Goal: Task Accomplishment & Management: Manage account settings

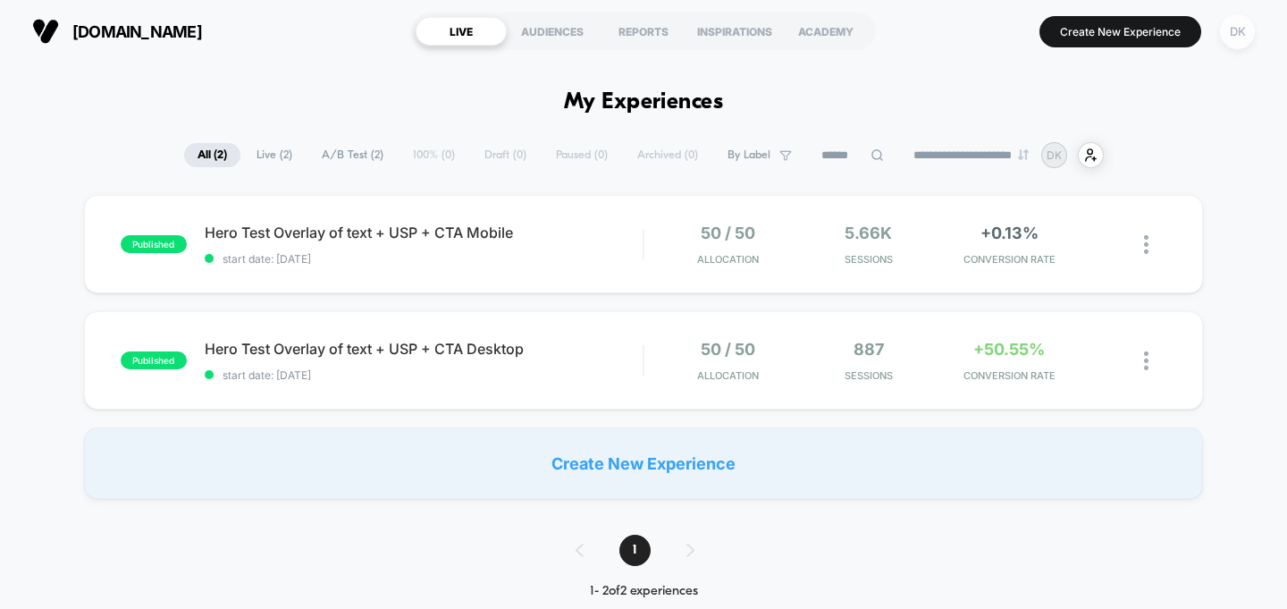
click at [1238, 36] on div "DK" at bounding box center [1237, 31] width 35 height 35
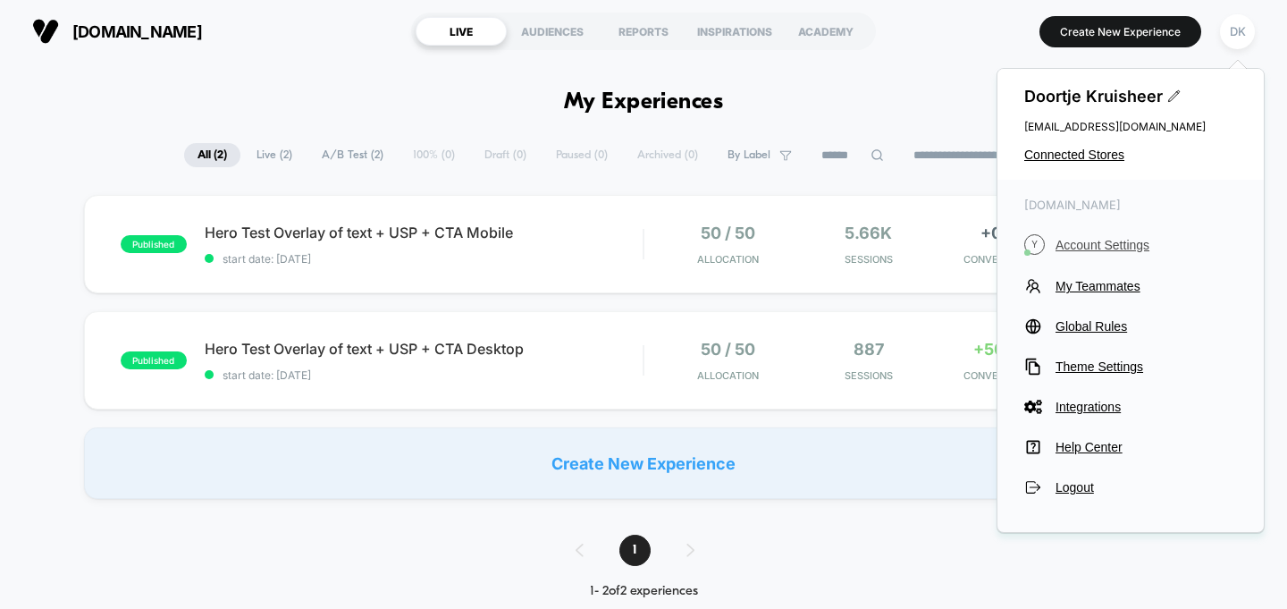
click at [1096, 242] on span "Account Settings" at bounding box center [1145, 245] width 181 height 14
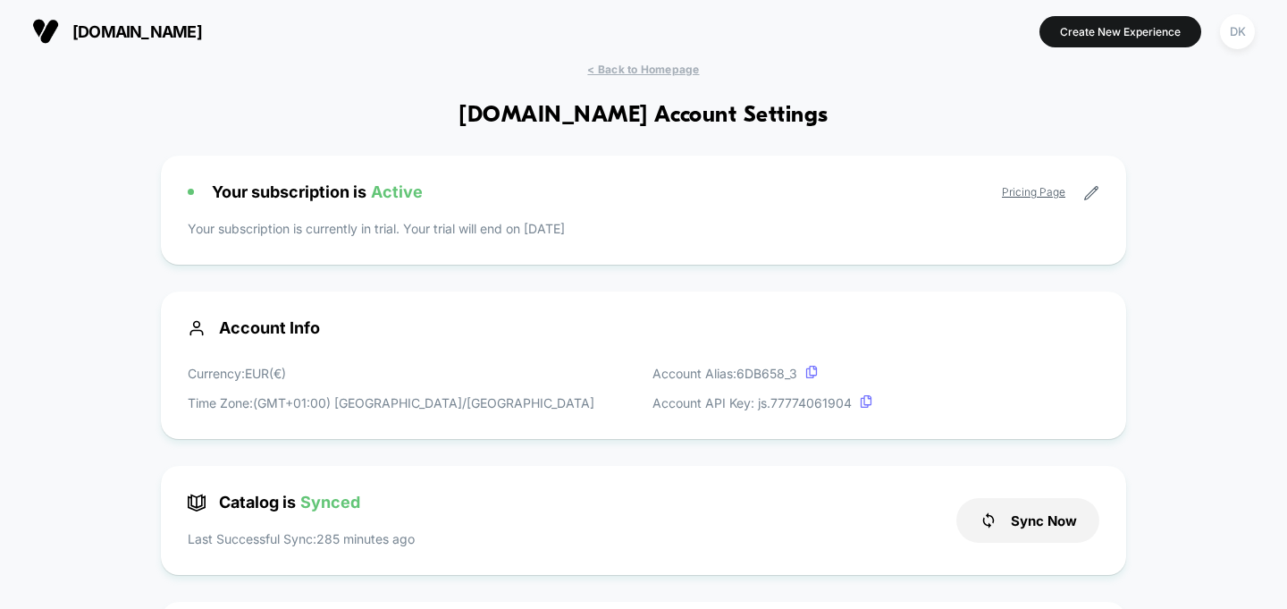
scroll to position [241, 0]
click at [105, 38] on span "[DOMAIN_NAME]" at bounding box center [137, 31] width 130 height 19
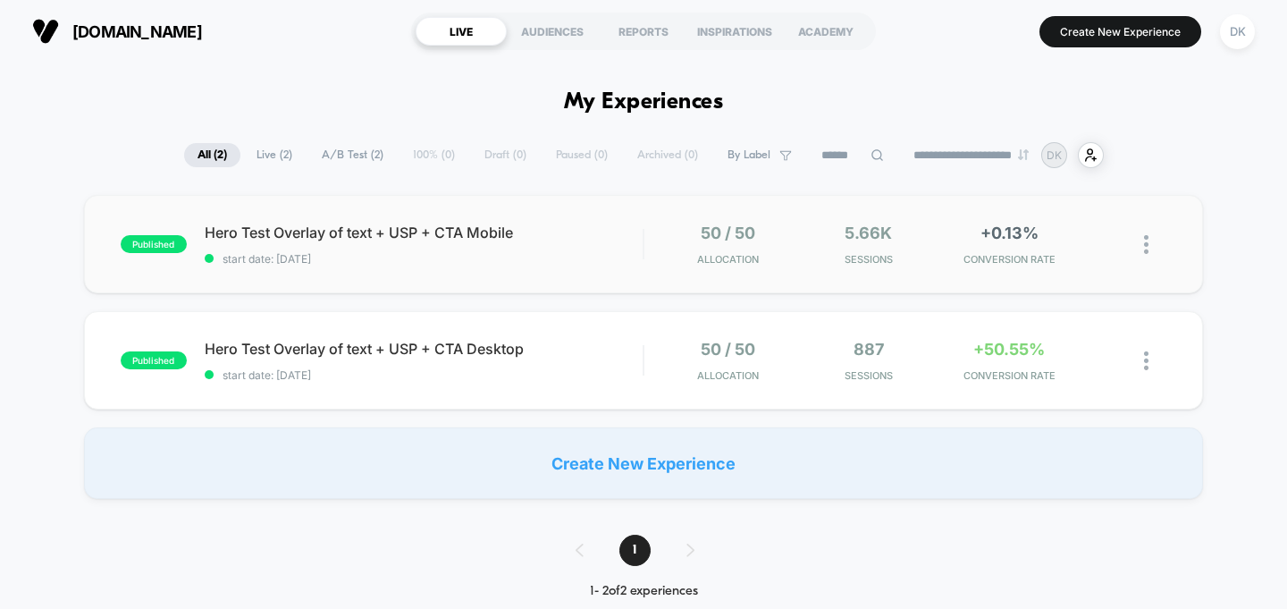
click at [995, 273] on div "published Hero Test Overlay of text + USP + CTA Mobile start date: [DATE] 50 / …" at bounding box center [644, 244] width 1120 height 98
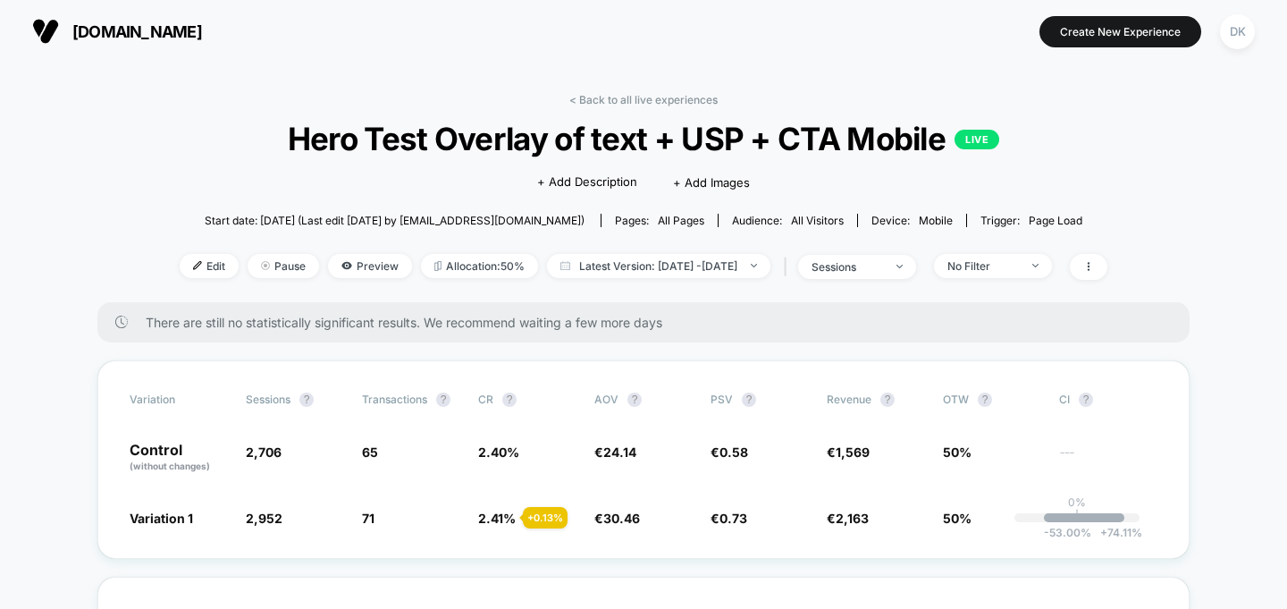
click at [822, 219] on span "All Visitors" at bounding box center [817, 220] width 53 height 13
click at [761, 219] on div "Audience: All Visitors" at bounding box center [788, 220] width 112 height 13
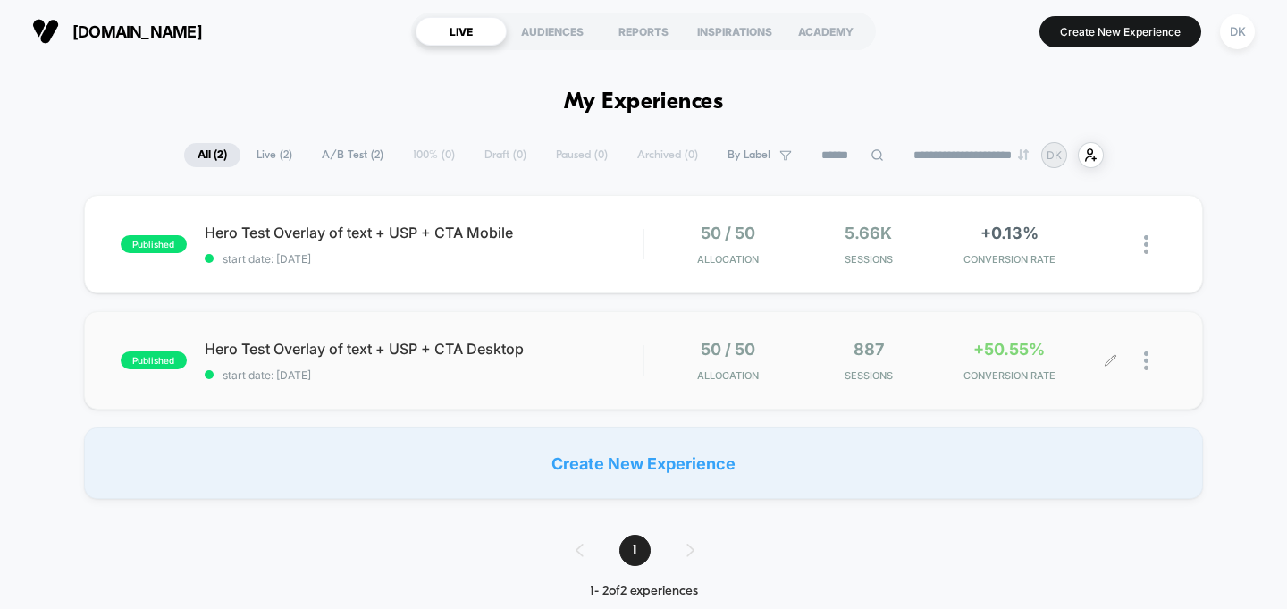
click at [900, 340] on div "887 Sessions" at bounding box center [867, 361] width 131 height 42
click at [798, 273] on div "published Hero Test Overlay of text + USP + CTA Mobile start date: [DATE] 50 / …" at bounding box center [644, 244] width 1120 height 98
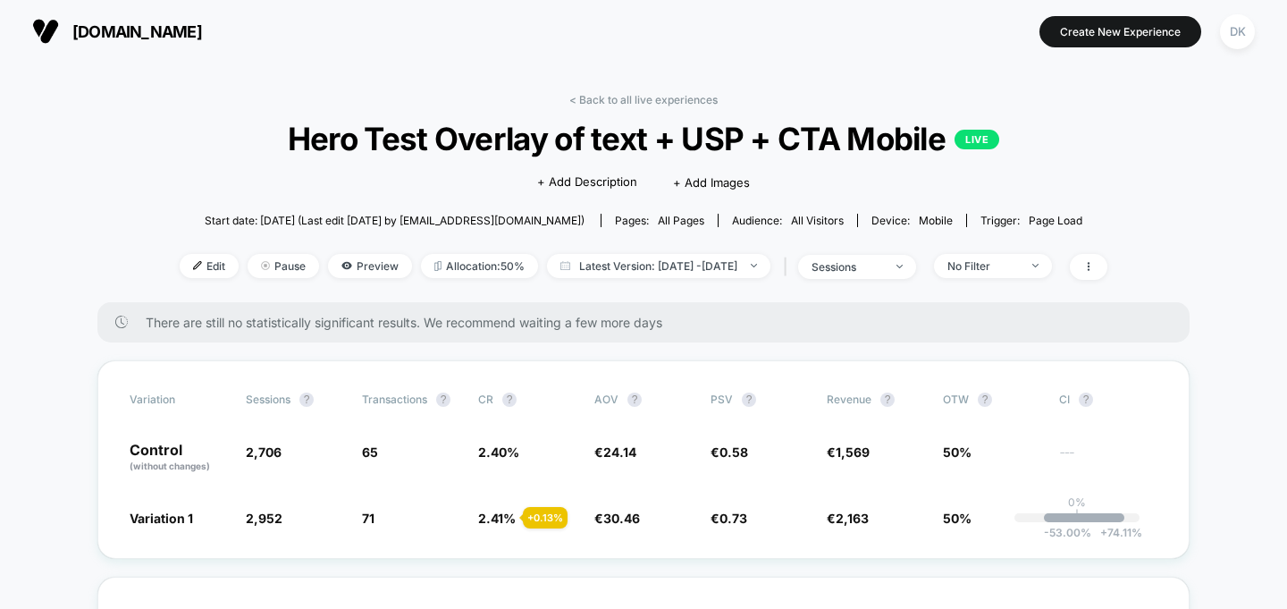
click at [808, 217] on span "All Visitors" at bounding box center [817, 220] width 53 height 13
click at [914, 258] on span "sessions" at bounding box center [857, 267] width 118 height 24
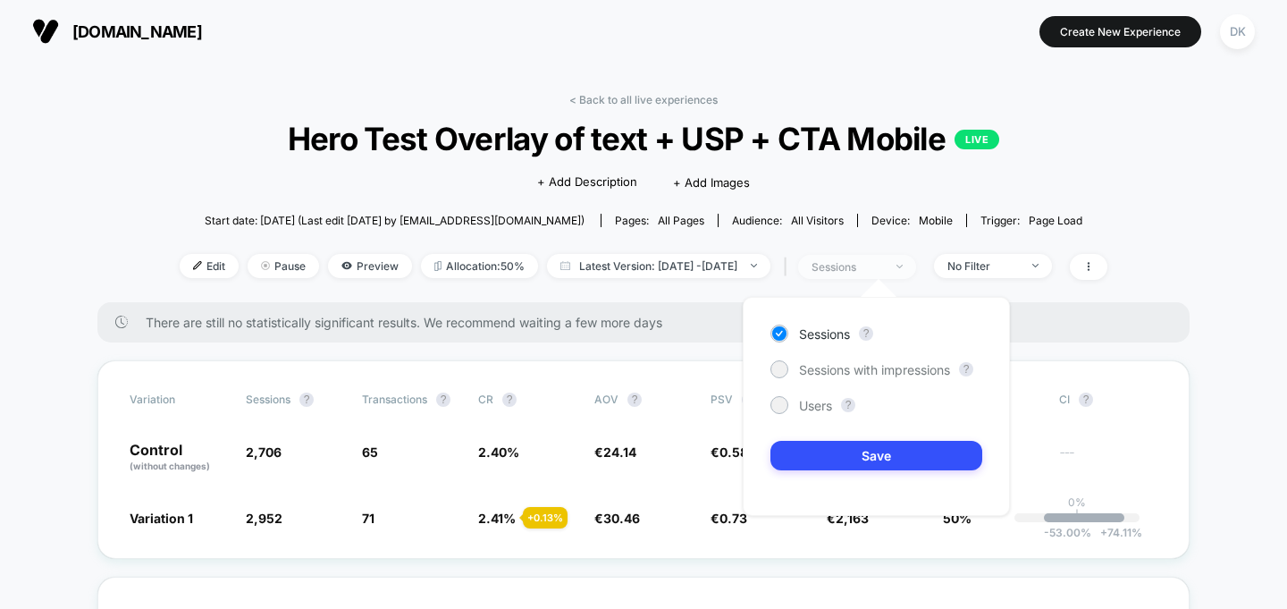
click at [913, 258] on span "sessions" at bounding box center [857, 267] width 118 height 24
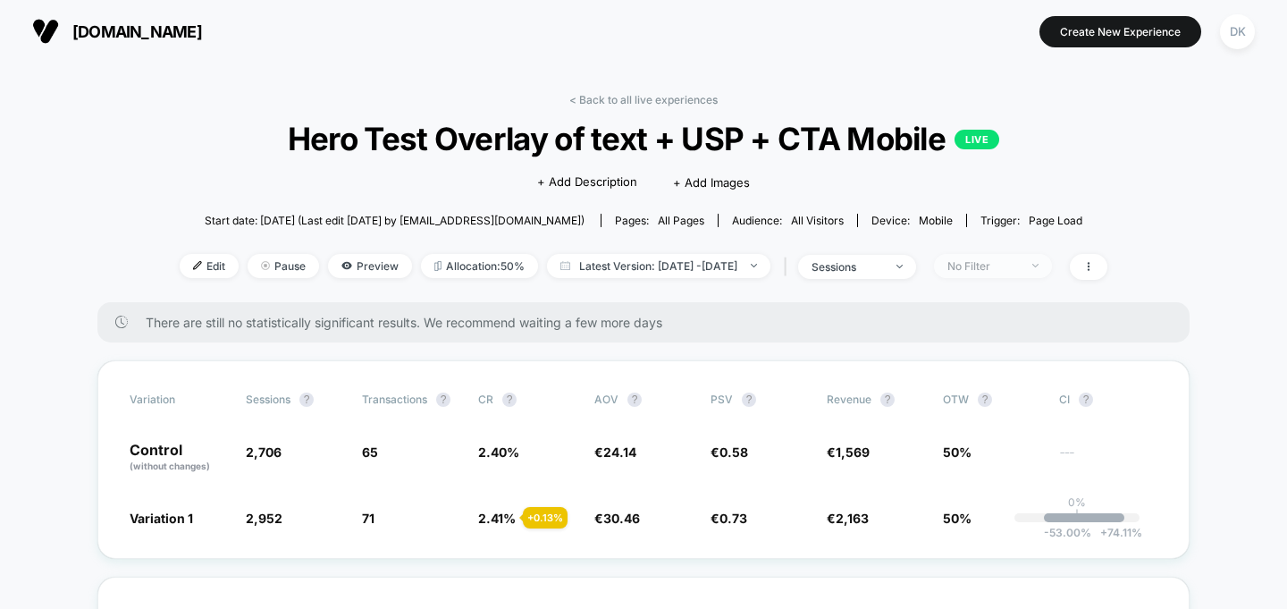
click at [1019, 266] on div "No Filter" at bounding box center [982, 265] width 71 height 13
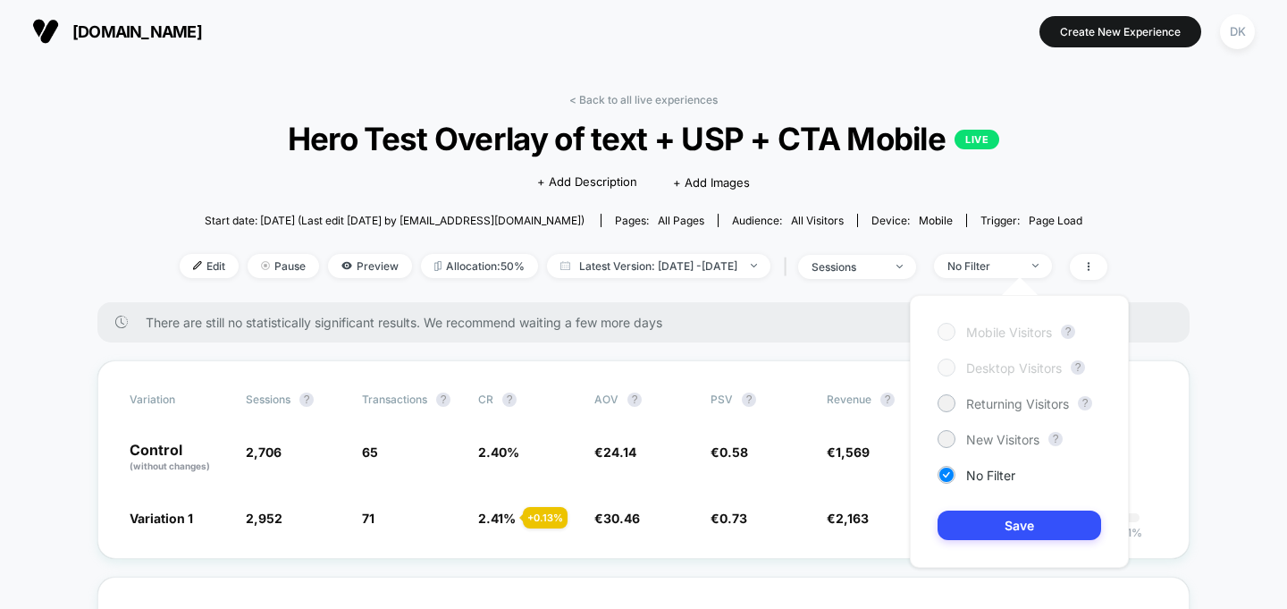
click at [1002, 417] on div "Mobile Visitors ? Desktop Visitors ? Returning Visitors ? New Visitors ? No Fil…" at bounding box center [1019, 431] width 219 height 273
click at [1002, 433] on span "New Visitors" at bounding box center [1002, 439] width 73 height 15
click at [1011, 541] on div "Mobile Visitors ? Desktop Visitors ? Returning Visitors ? New Visitors ? No Fil…" at bounding box center [1019, 431] width 219 height 273
click at [1011, 528] on button "Save" at bounding box center [1019, 524] width 164 height 29
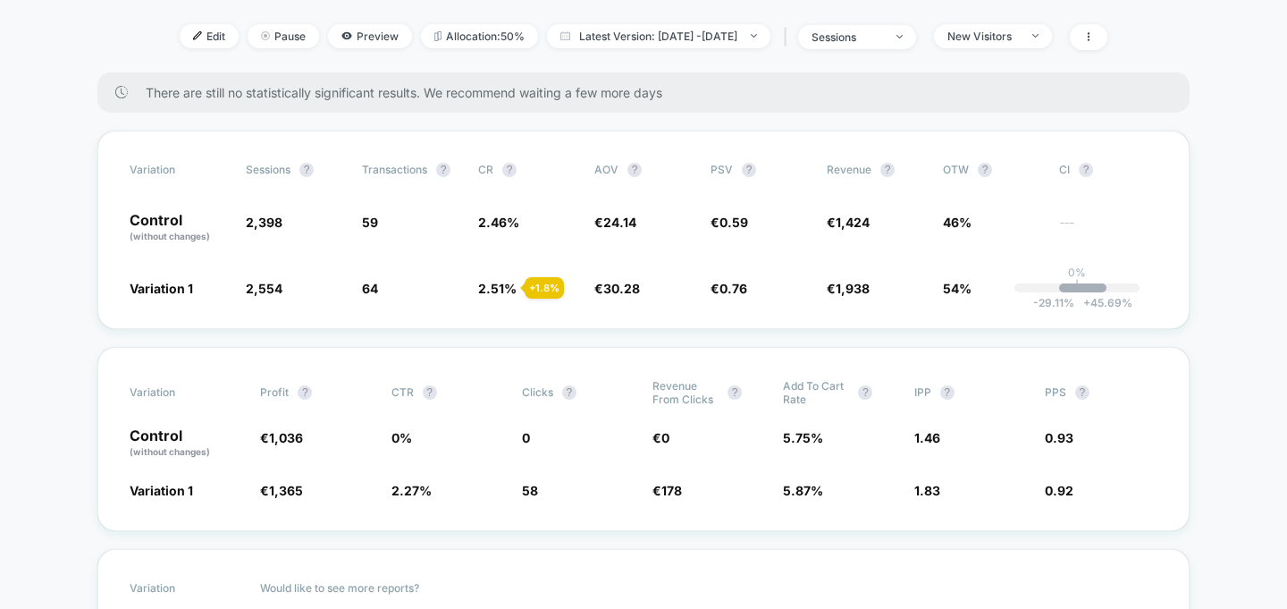
scroll to position [284, 0]
